Goal: Task Accomplishment & Management: Use online tool/utility

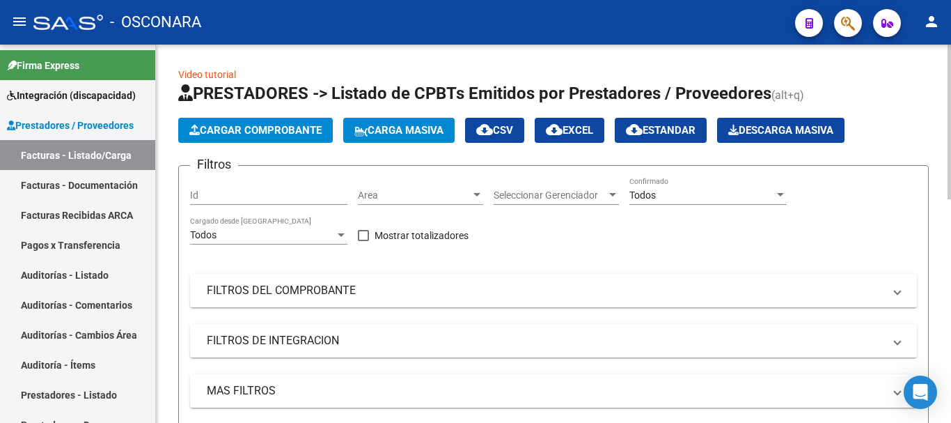
click at [331, 226] on div "Todos Cargado desde [GEOGRAPHIC_DATA]" at bounding box center [268, 231] width 157 height 28
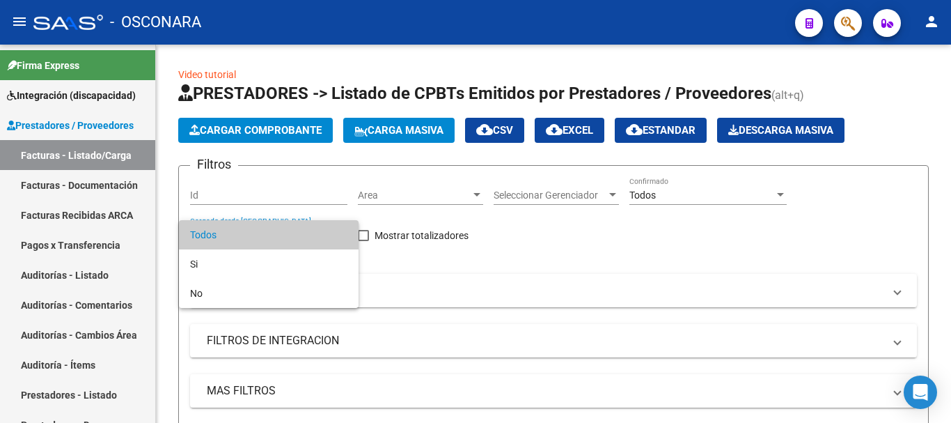
click at [210, 234] on span "Todos" at bounding box center [268, 234] width 157 height 29
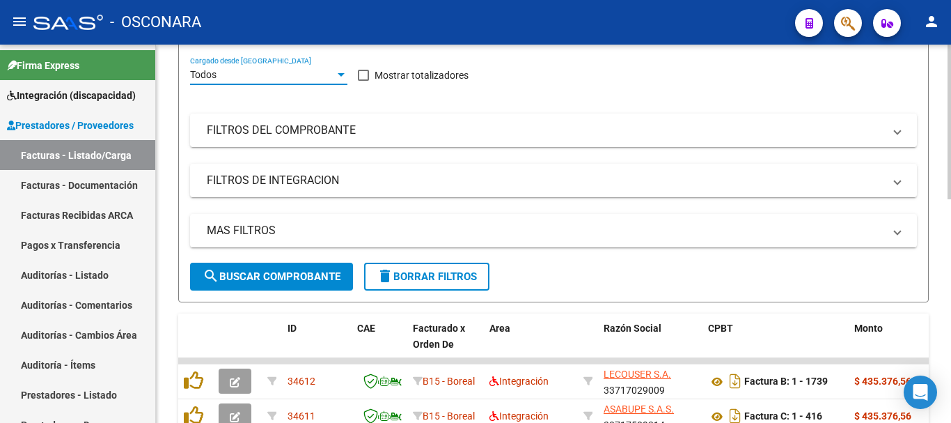
scroll to position [139, 0]
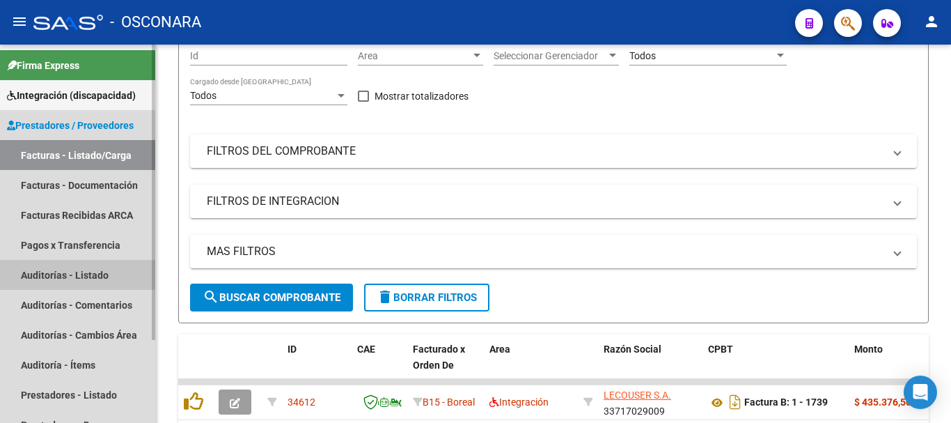
click at [86, 278] on link "Auditorías - Listado" at bounding box center [77, 275] width 155 height 30
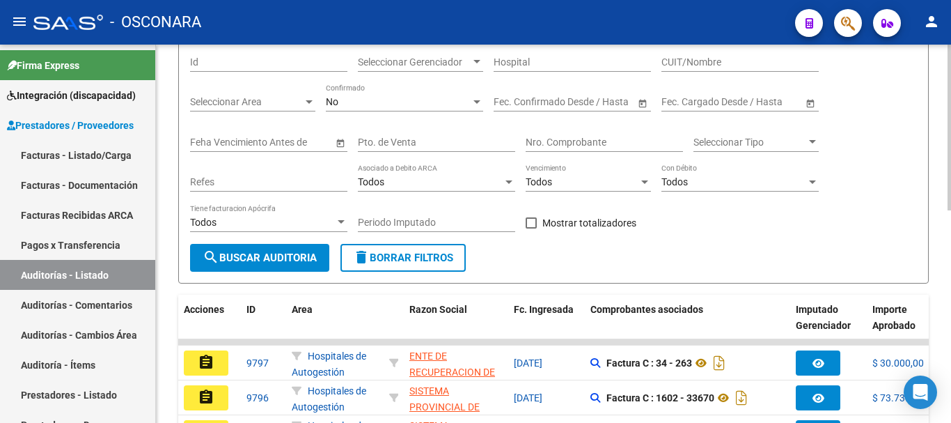
scroll to position [139, 0]
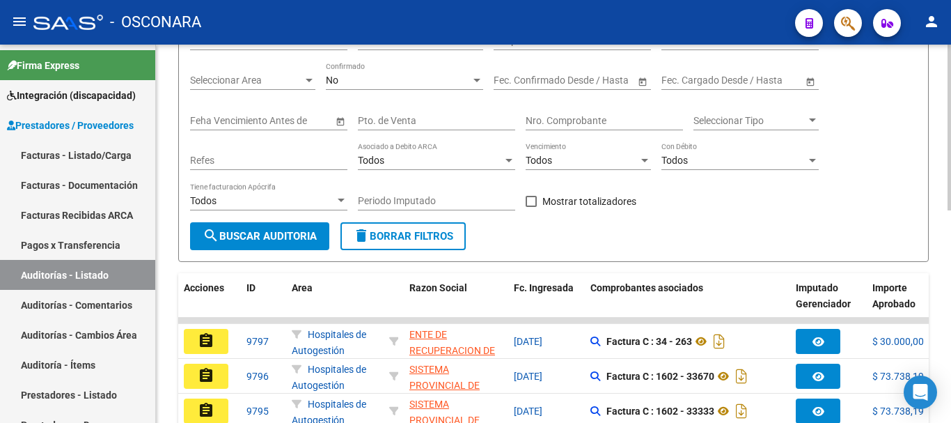
click at [444, 88] on div "No Confirmado" at bounding box center [404, 76] width 157 height 28
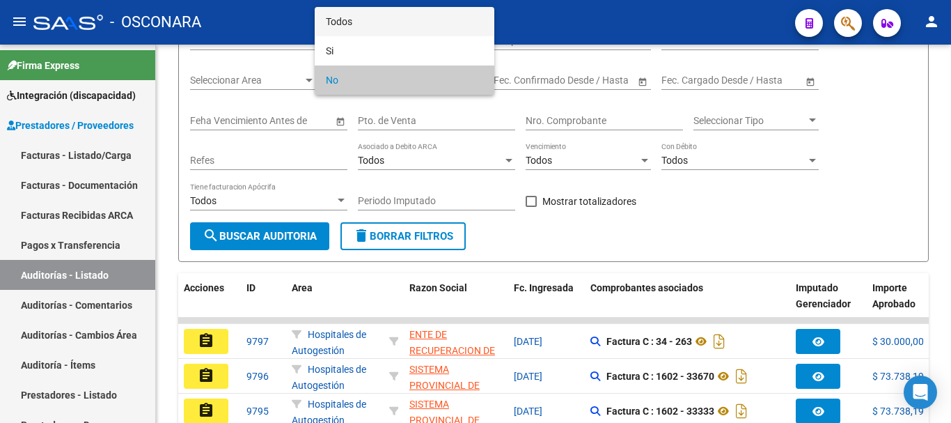
click at [331, 22] on span "Todos" at bounding box center [404, 21] width 157 height 29
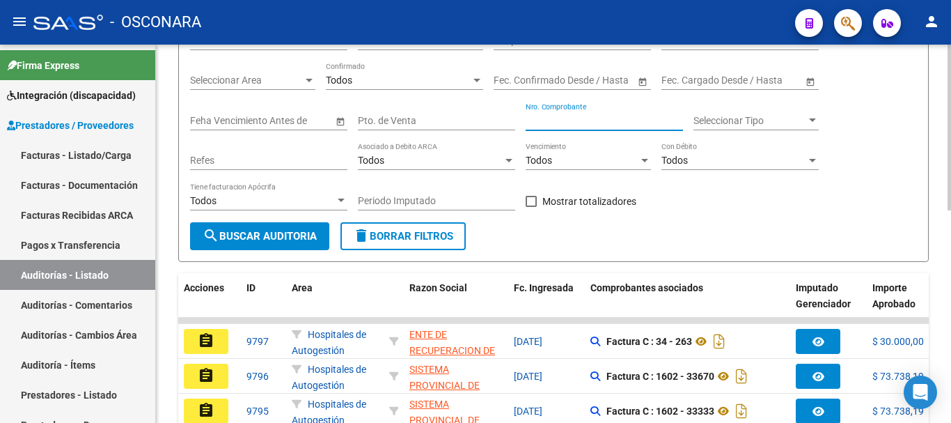
click at [569, 118] on input "Nro. Comprobante" at bounding box center [604, 121] width 157 height 12
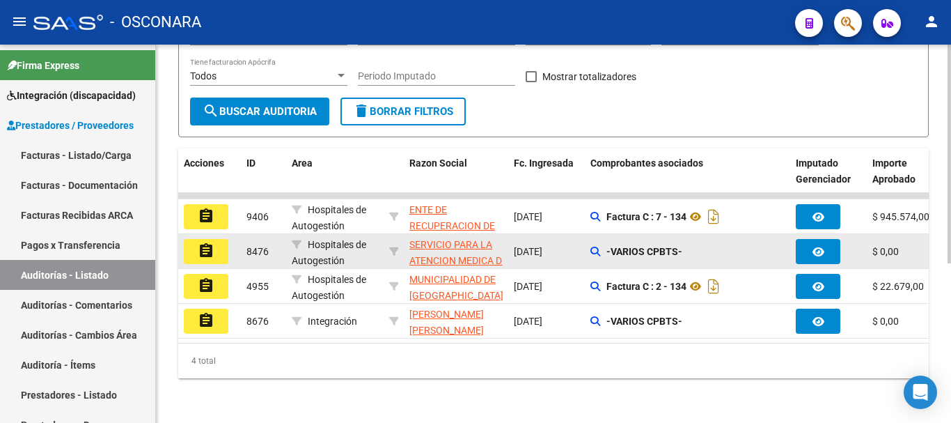
scroll to position [275, 0]
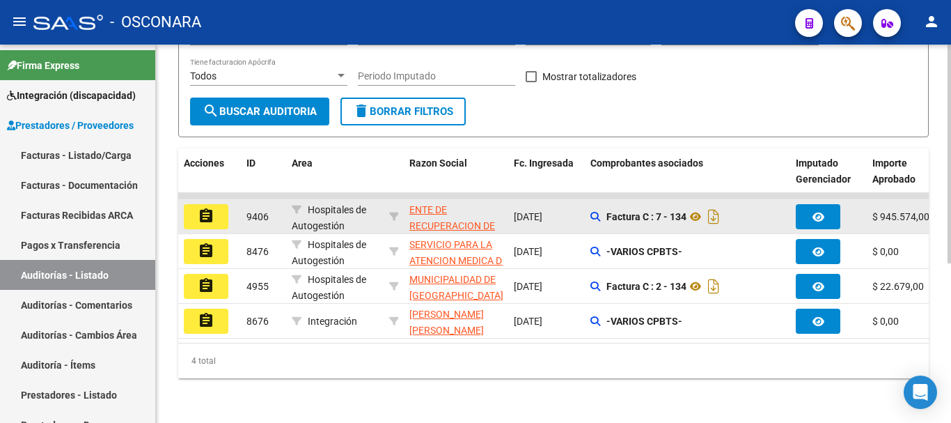
type input "134"
click at [217, 204] on button "assignment" at bounding box center [206, 216] width 45 height 25
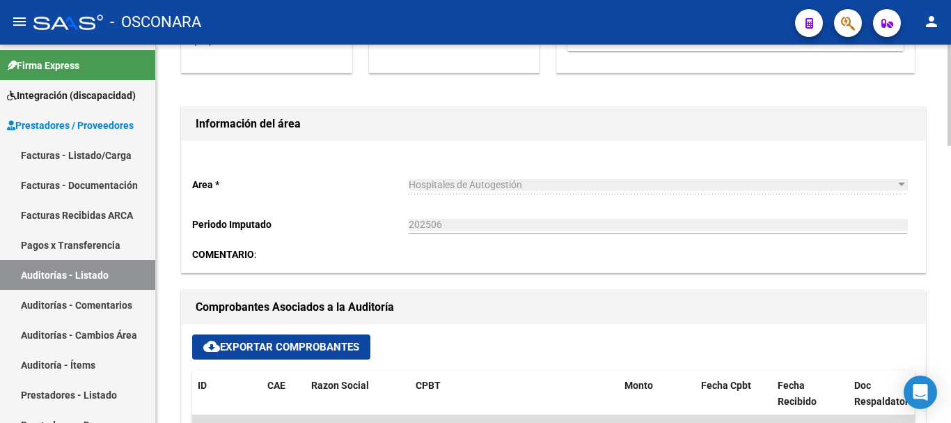
scroll to position [348, 0]
